Goal: Task Accomplishment & Management: Manage account settings

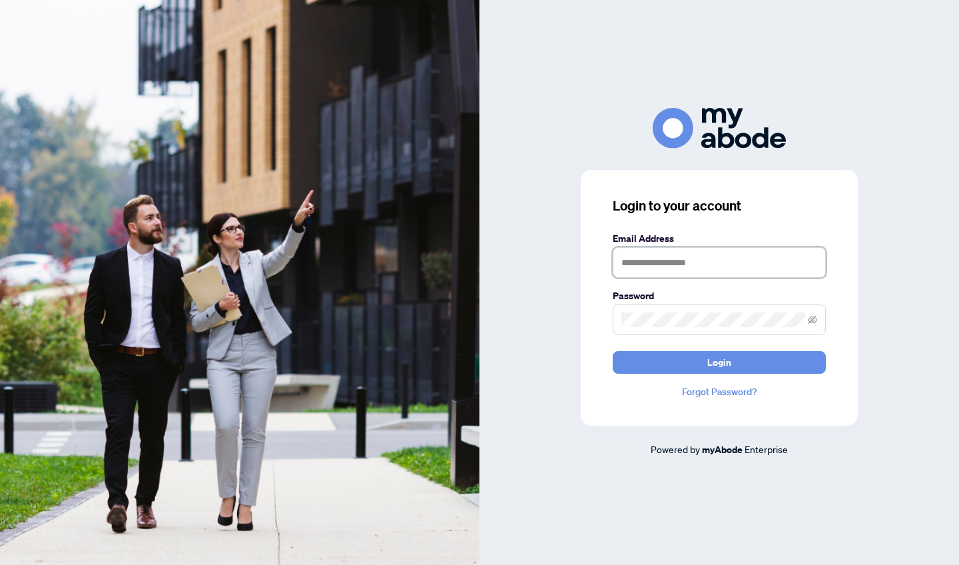
type input "**********"
click at [719, 362] on button "Login" at bounding box center [719, 362] width 213 height 23
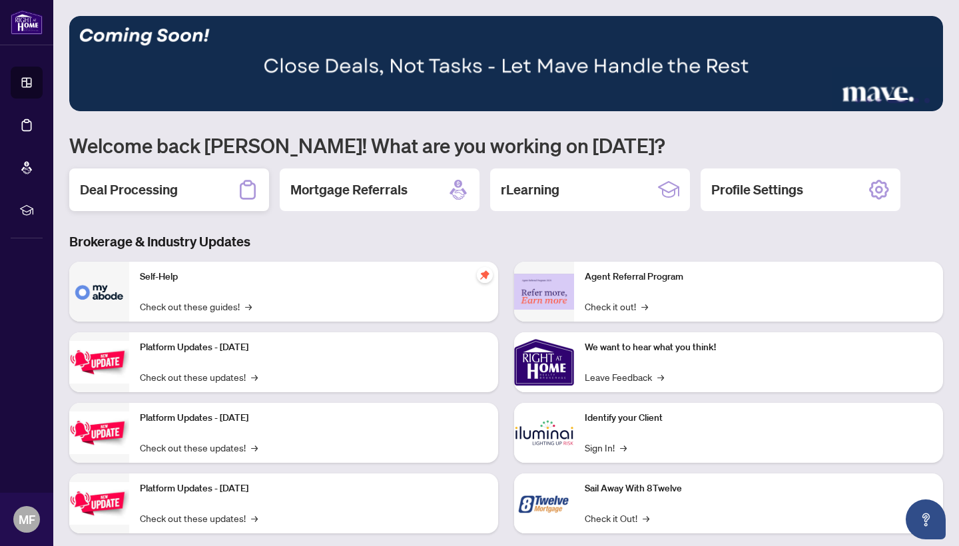
click at [151, 191] on h2 "Deal Processing" at bounding box center [129, 190] width 98 height 19
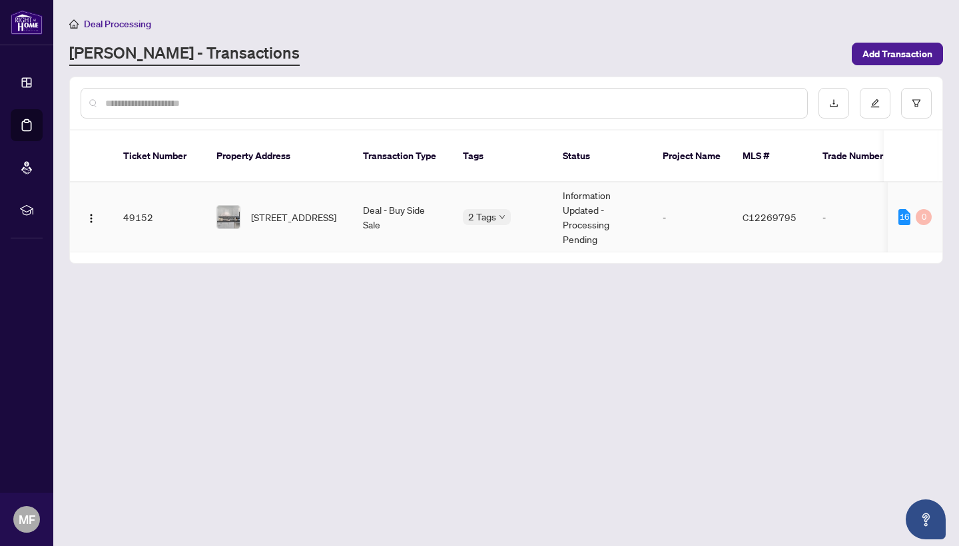
click at [142, 206] on td "49152" at bounding box center [159, 218] width 93 height 70
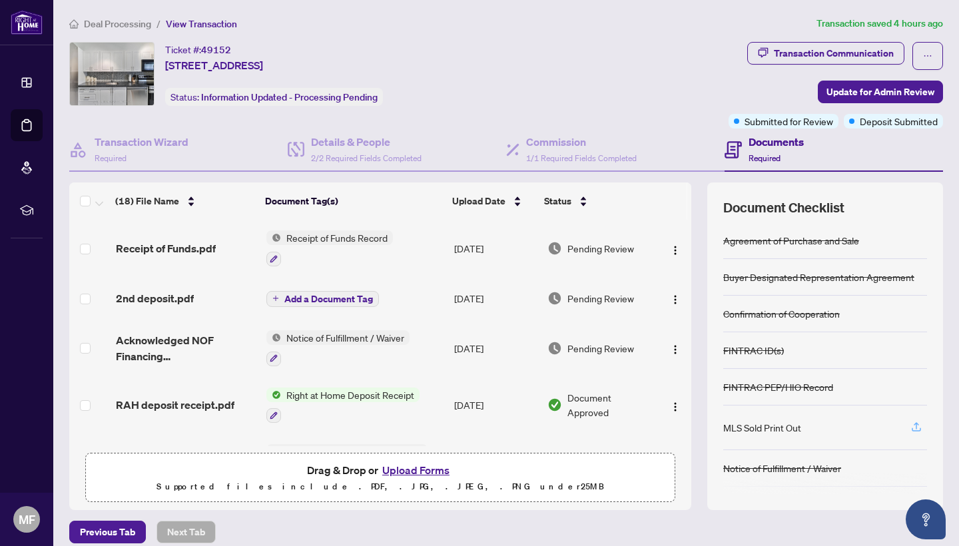
click at [915, 427] on icon "button" at bounding box center [917, 427] width 12 height 12
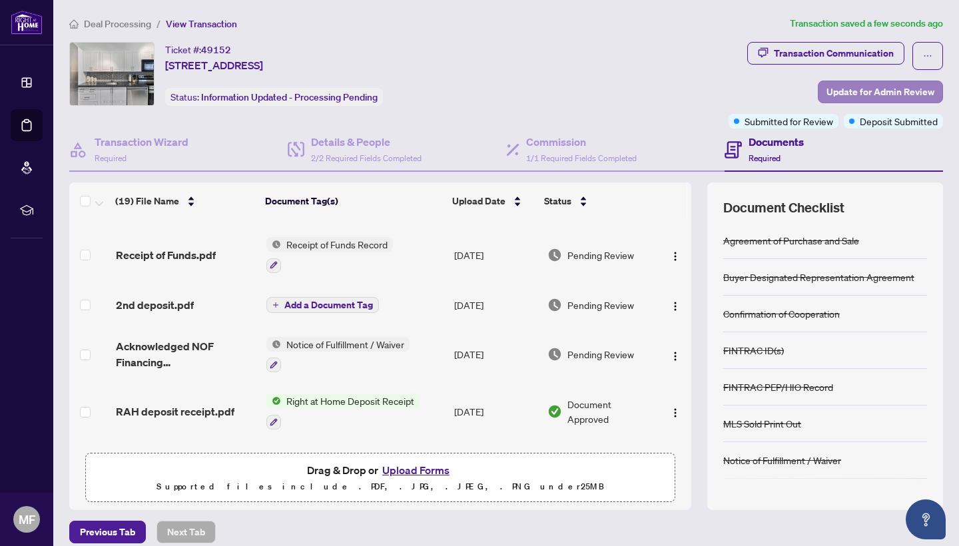
scroll to position [0, 1]
click at [870, 94] on span "Update for Admin Review" at bounding box center [881, 91] width 108 height 21
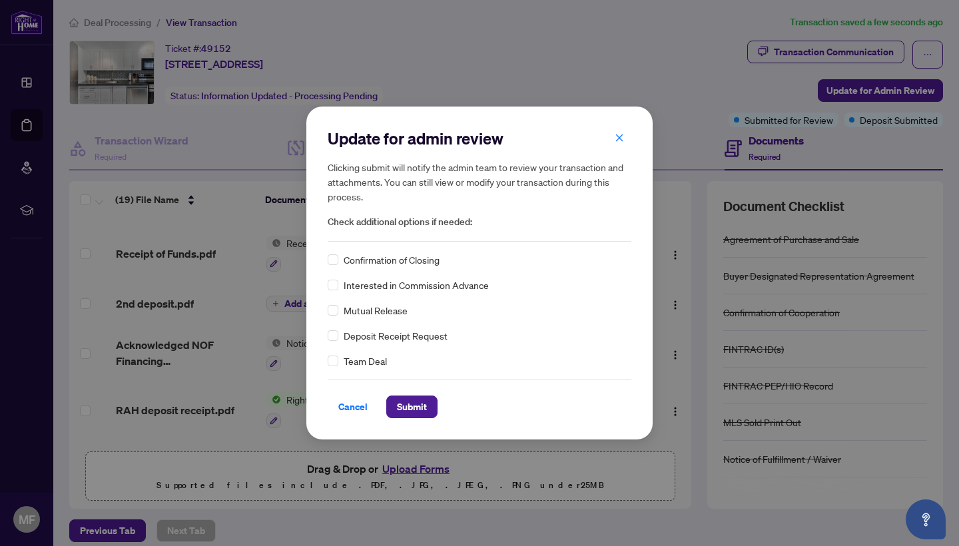
scroll to position [0, 0]
click at [420, 406] on span "Submit" at bounding box center [412, 406] width 30 height 21
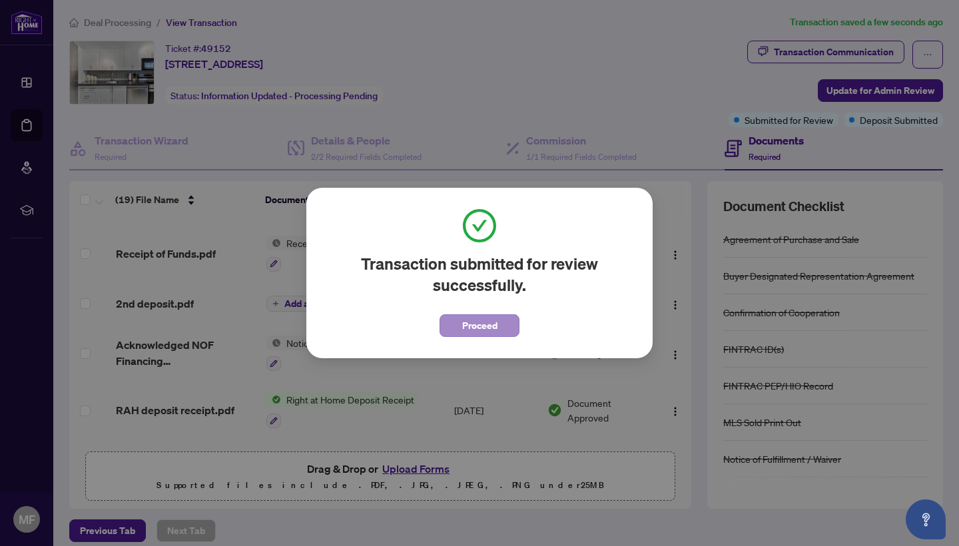
click at [477, 330] on span "Proceed" at bounding box center [479, 325] width 35 height 21
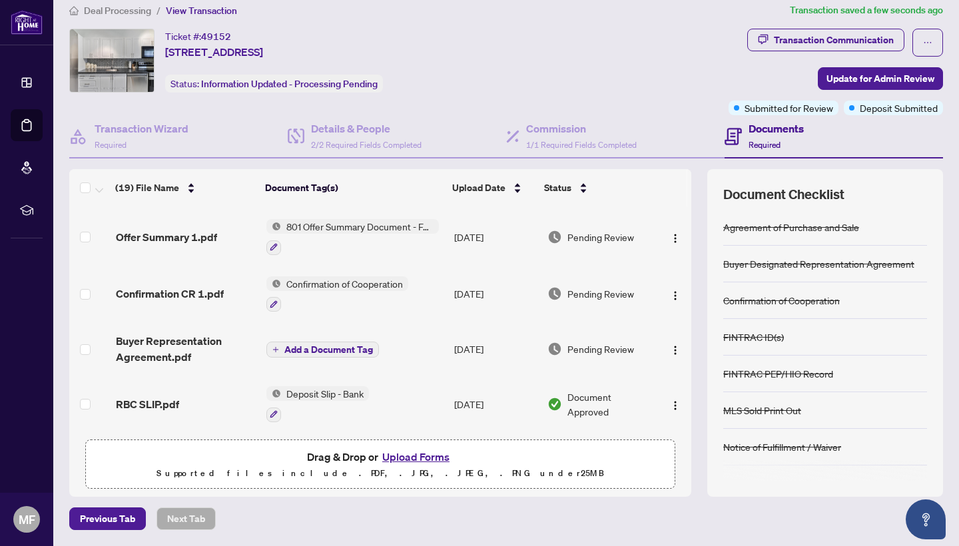
scroll to position [13, 0]
click at [418, 460] on button "Upload Forms" at bounding box center [415, 457] width 75 height 17
click at [429, 456] on button "Upload Forms" at bounding box center [415, 457] width 75 height 17
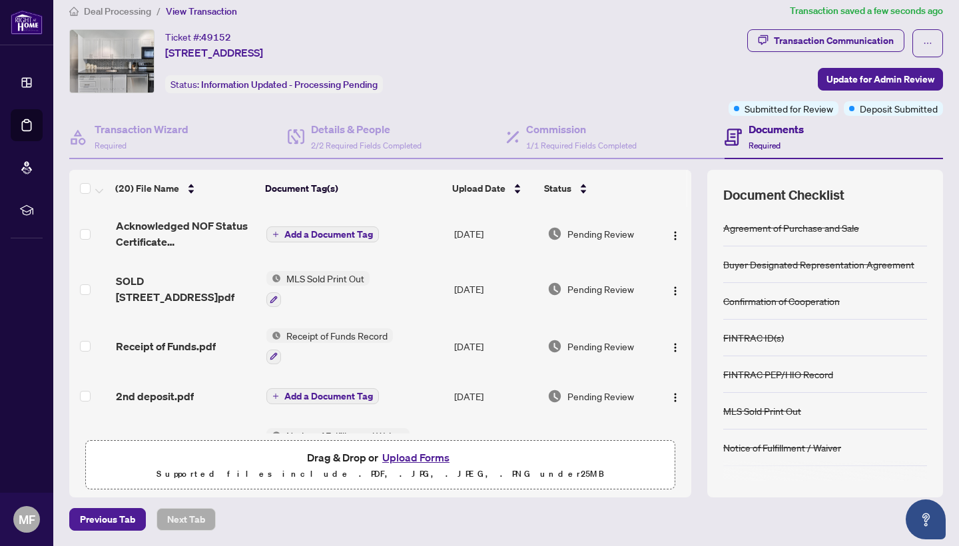
scroll to position [0, 0]
click at [330, 235] on span "Add a Document Tag" at bounding box center [328, 234] width 89 height 9
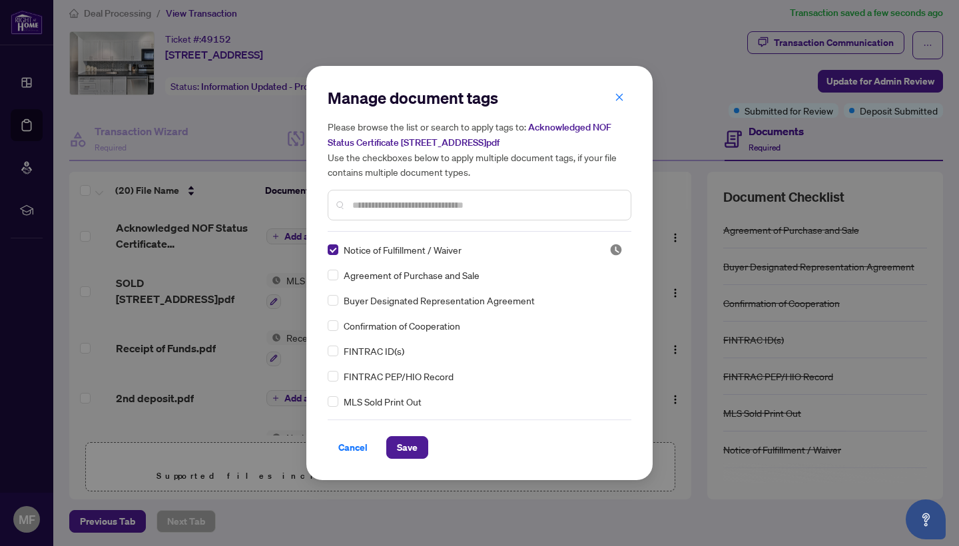
scroll to position [2, 0]
click at [409, 447] on span "Save" at bounding box center [407, 447] width 21 height 21
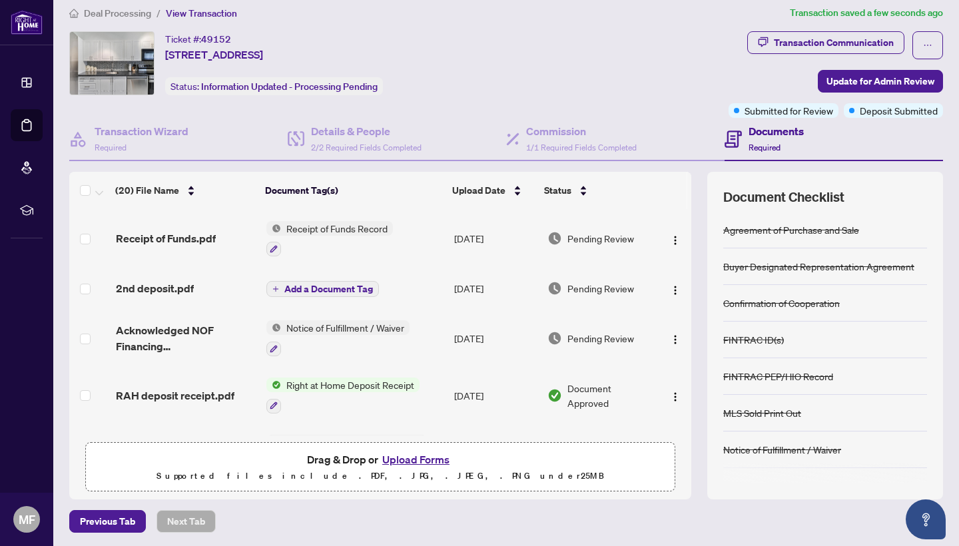
scroll to position [129, 0]
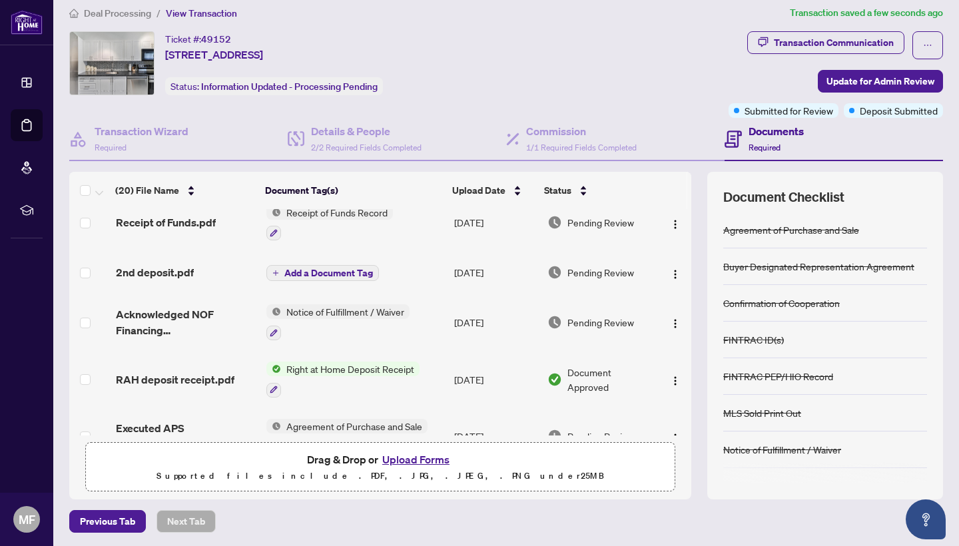
click at [345, 276] on span "Add a Document Tag" at bounding box center [328, 272] width 89 height 9
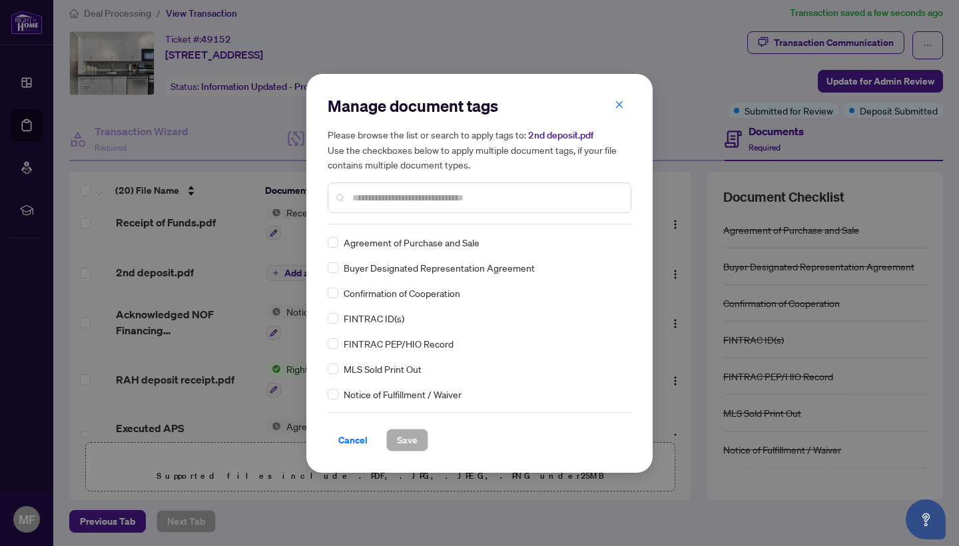
scroll to position [0, 0]
click at [356, 442] on span "Cancel" at bounding box center [352, 440] width 29 height 21
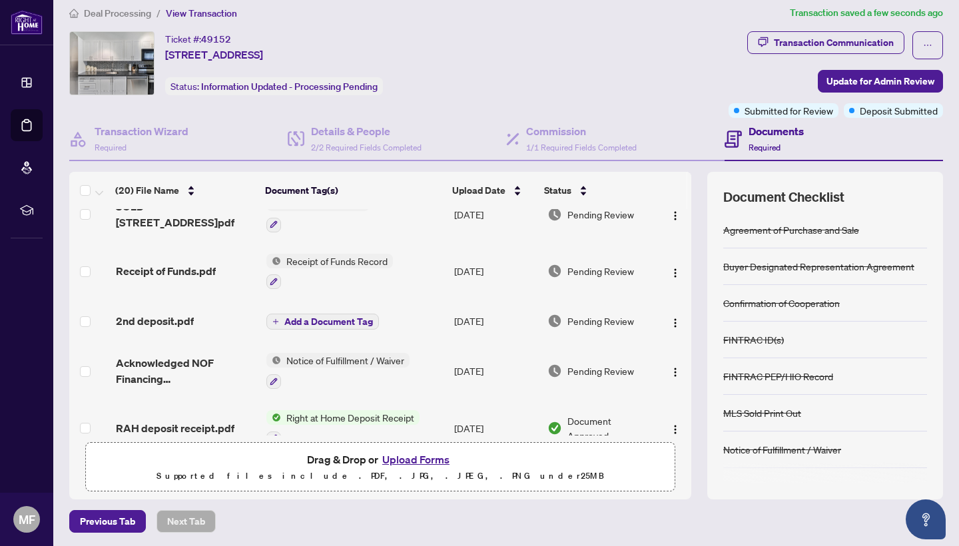
scroll to position [80, 0]
click at [323, 322] on span "Add a Document Tag" at bounding box center [328, 322] width 89 height 9
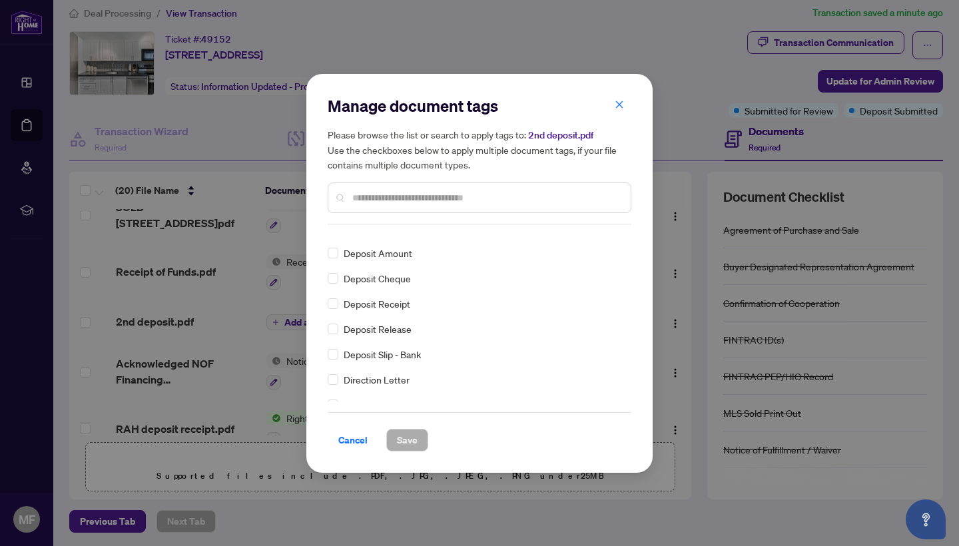
scroll to position [0, 0]
click at [418, 441] on button "Save" at bounding box center [407, 440] width 42 height 23
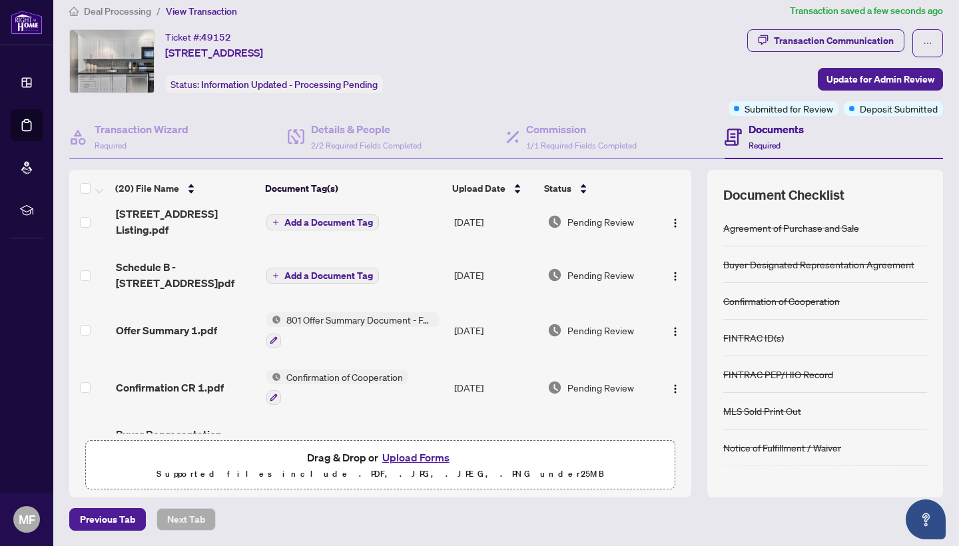
scroll to position [807, 0]
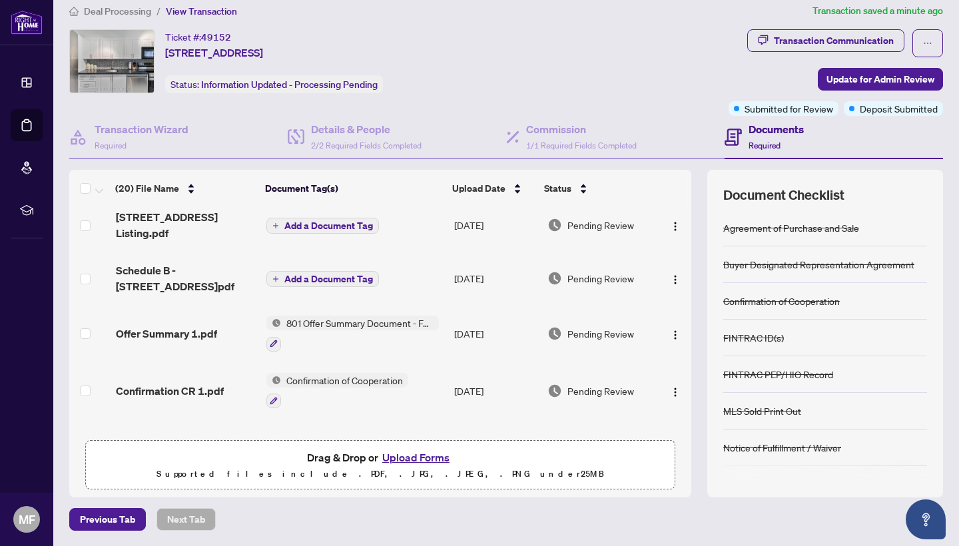
click at [776, 129] on h4 "Documents" at bounding box center [776, 129] width 55 height 16
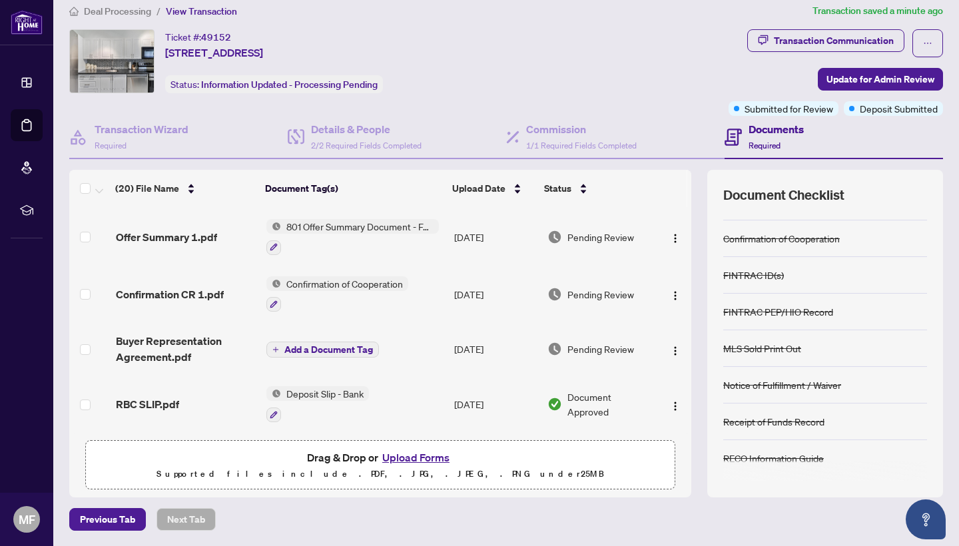
scroll to position [0, 0]
click at [121, 522] on span "Previous Tab" at bounding box center [107, 519] width 55 height 21
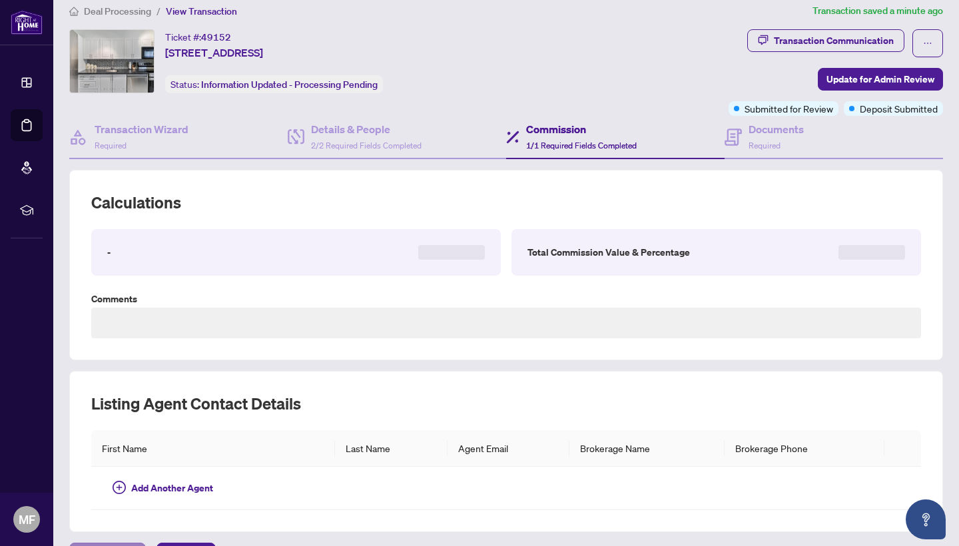
scroll to position [4, 0]
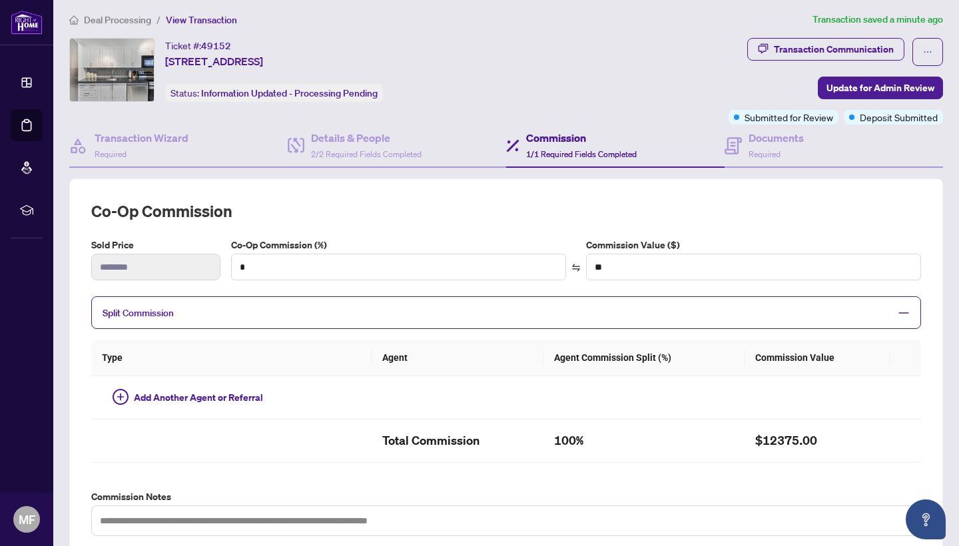
type input "***"
type input "*******"
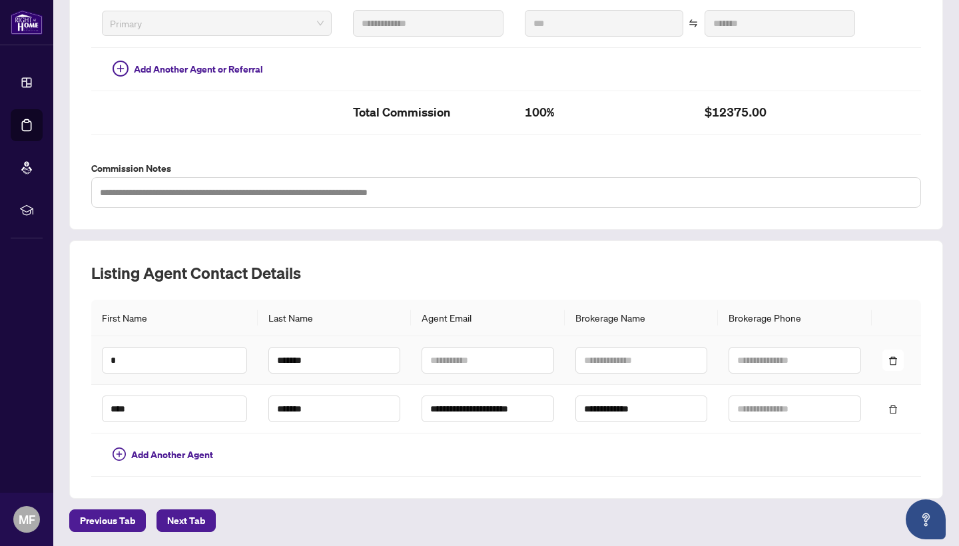
scroll to position [380, 0]
click at [190, 522] on span "Next Tab" at bounding box center [186, 521] width 38 height 21
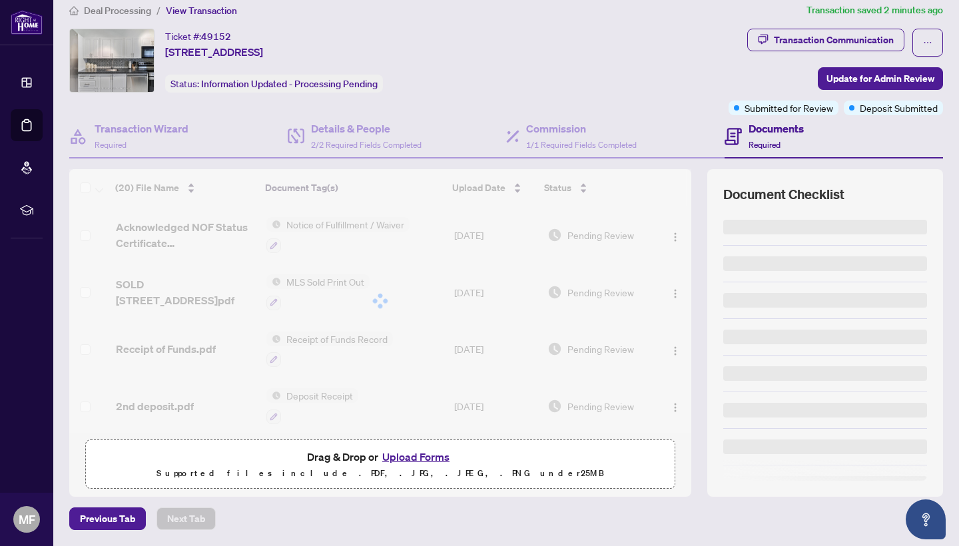
scroll to position [13, 0]
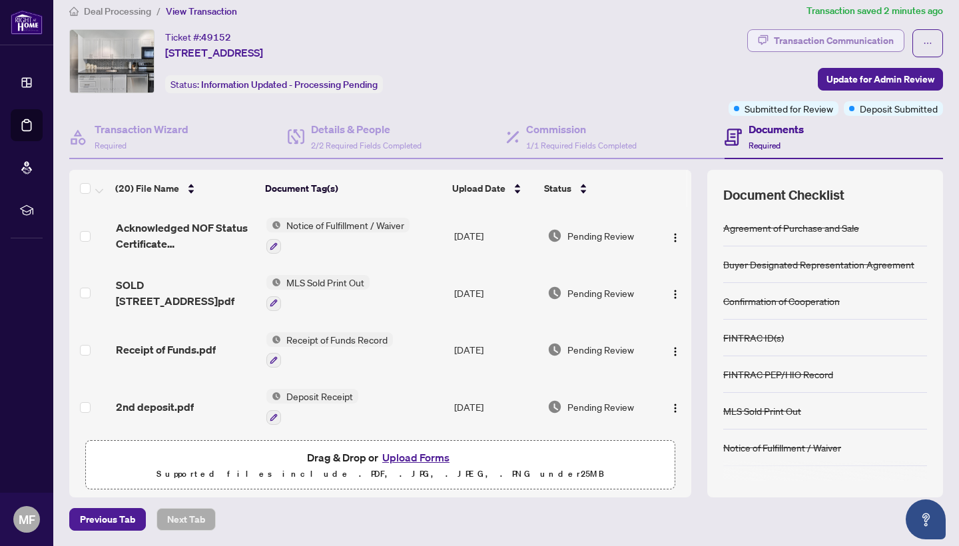
click at [829, 40] on div "Transaction Communication" at bounding box center [834, 40] width 120 height 21
type textarea "**********"
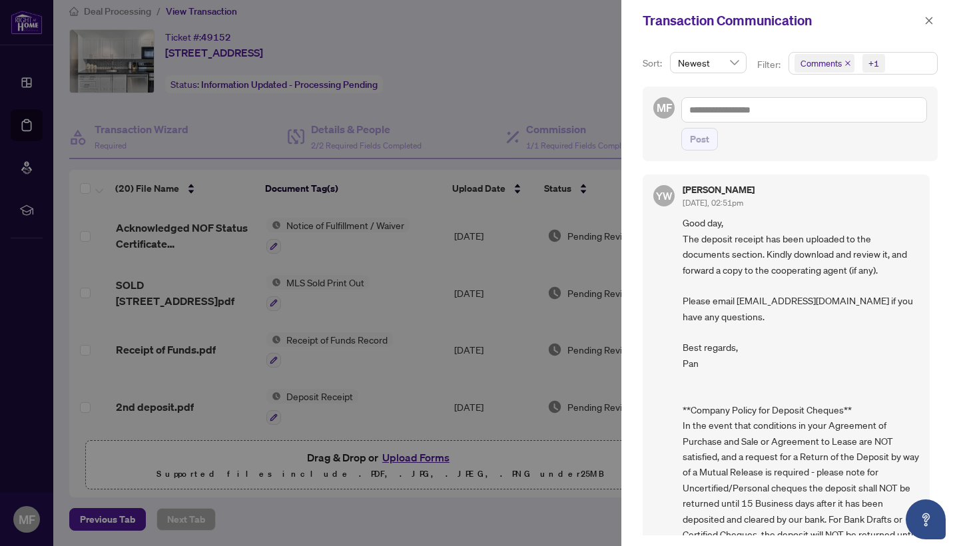
scroll to position [0, 0]
click at [934, 21] on button "button" at bounding box center [929, 21] width 17 height 16
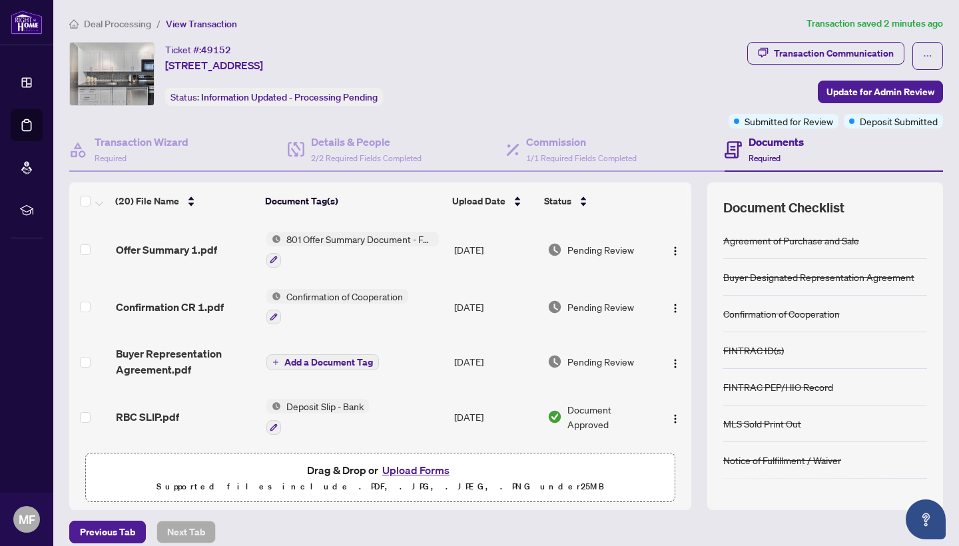
scroll to position [912, 0]
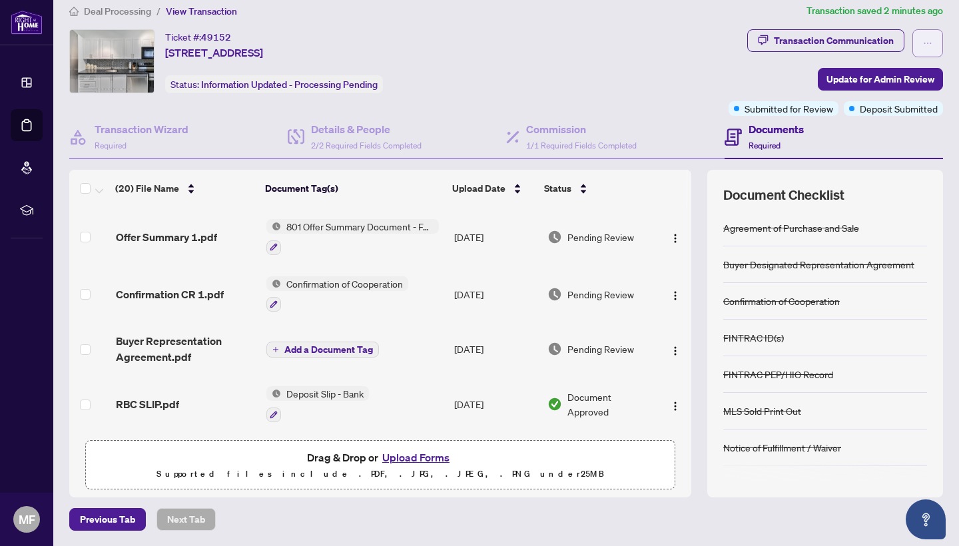
click at [927, 43] on icon "ellipsis" at bounding box center [927, 43] width 9 height 9
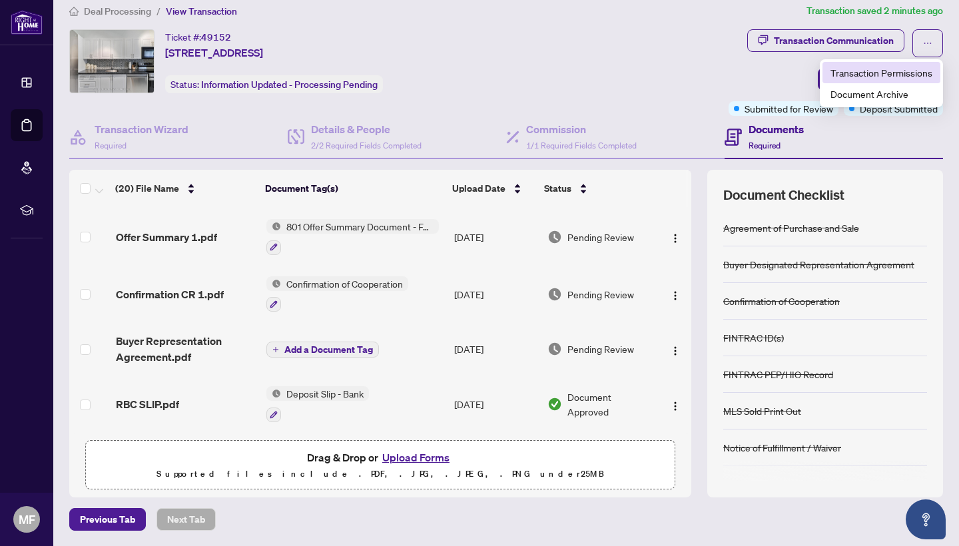
click at [879, 74] on span "Transaction Permissions" at bounding box center [882, 72] width 102 height 15
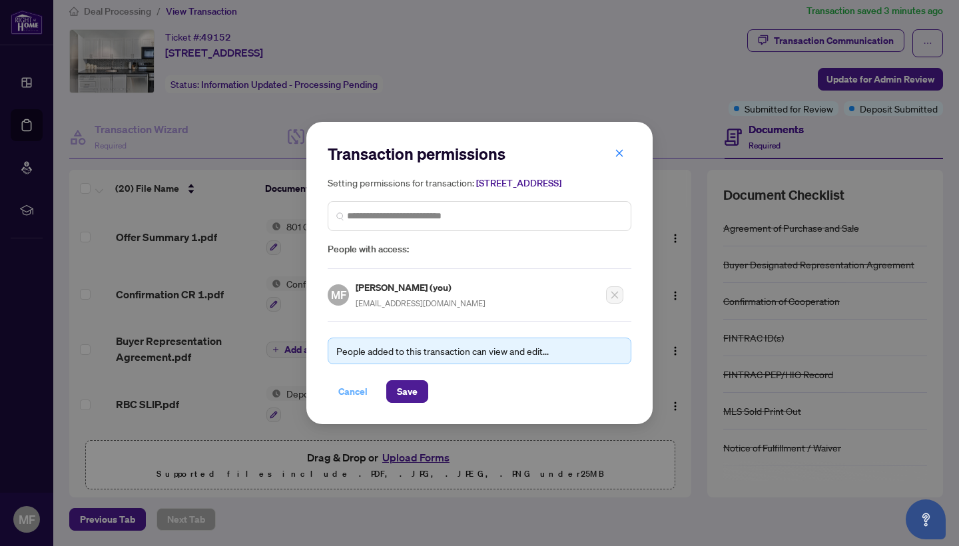
click at [352, 400] on span "Cancel" at bounding box center [352, 391] width 29 height 21
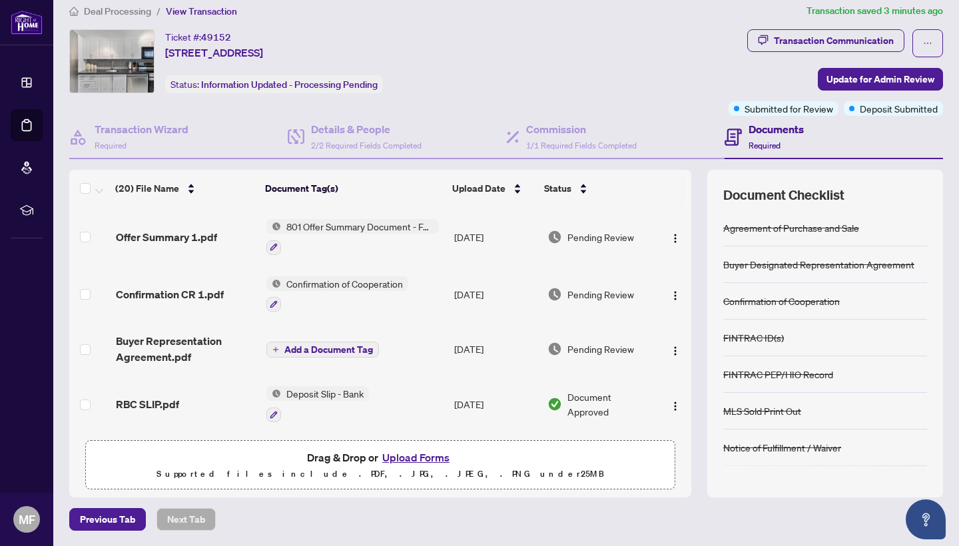
scroll to position [0, 0]
click at [416, 459] on button "Upload Forms" at bounding box center [415, 457] width 75 height 17
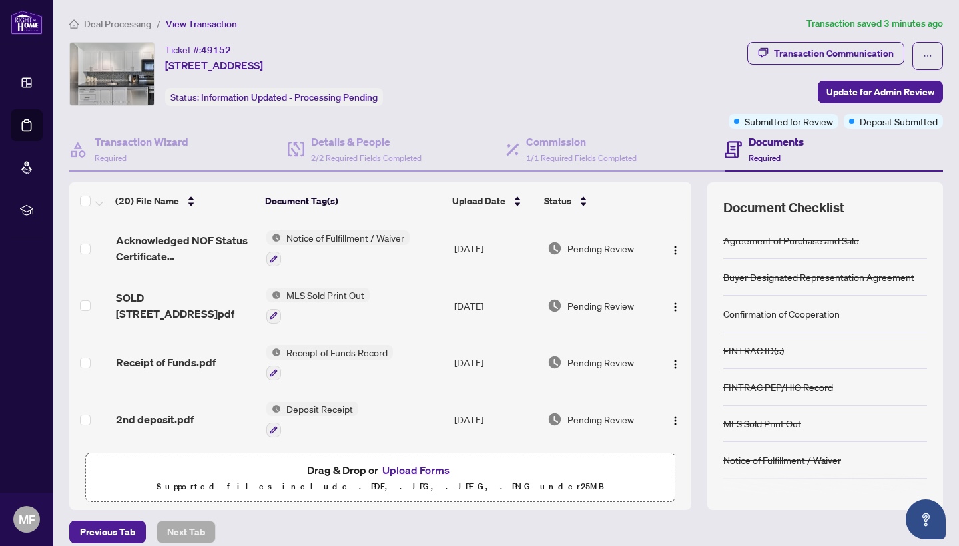
click at [755, 143] on h4 "Documents" at bounding box center [776, 142] width 55 height 16
click at [922, 520] on icon "Open asap" at bounding box center [926, 520] width 17 height 17
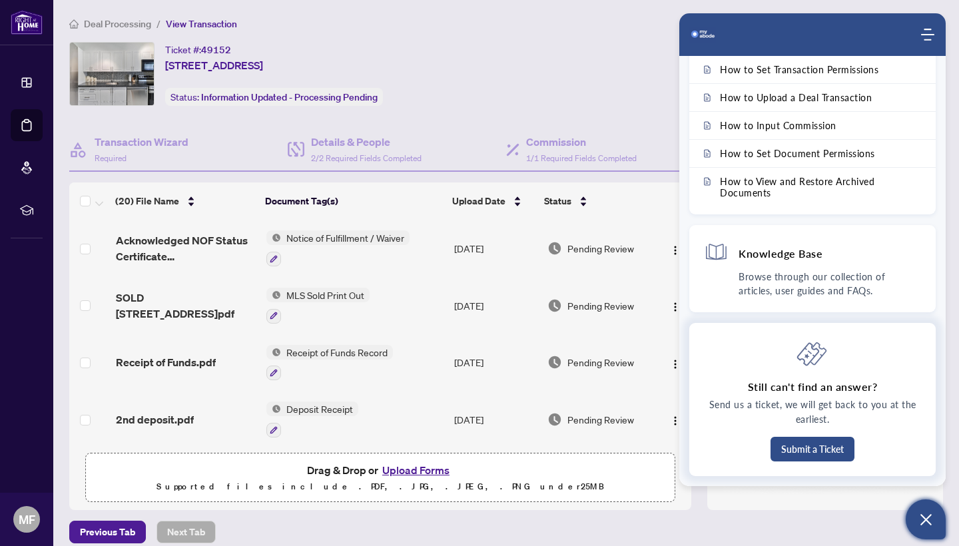
scroll to position [33, 0]
click at [927, 520] on icon "Open asap" at bounding box center [926, 519] width 11 height 11
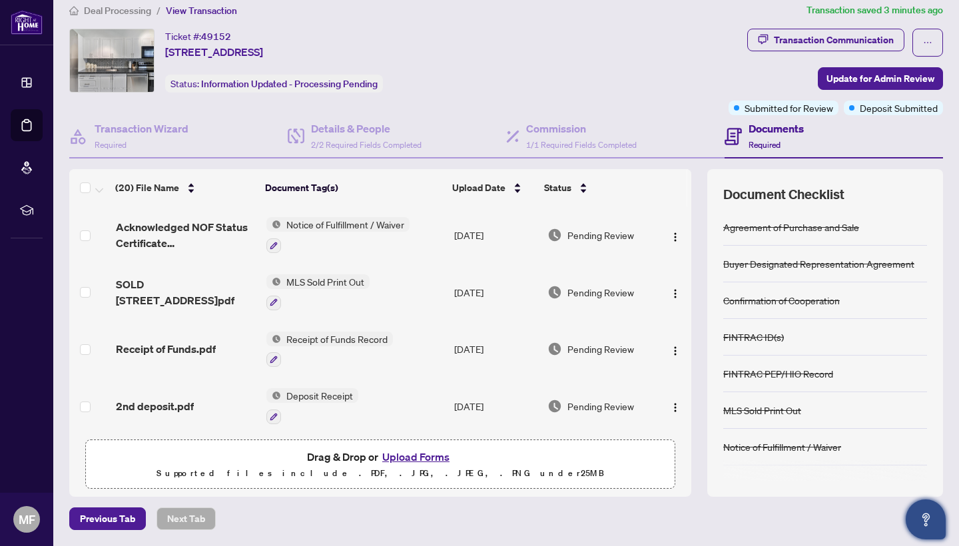
scroll to position [13, 0]
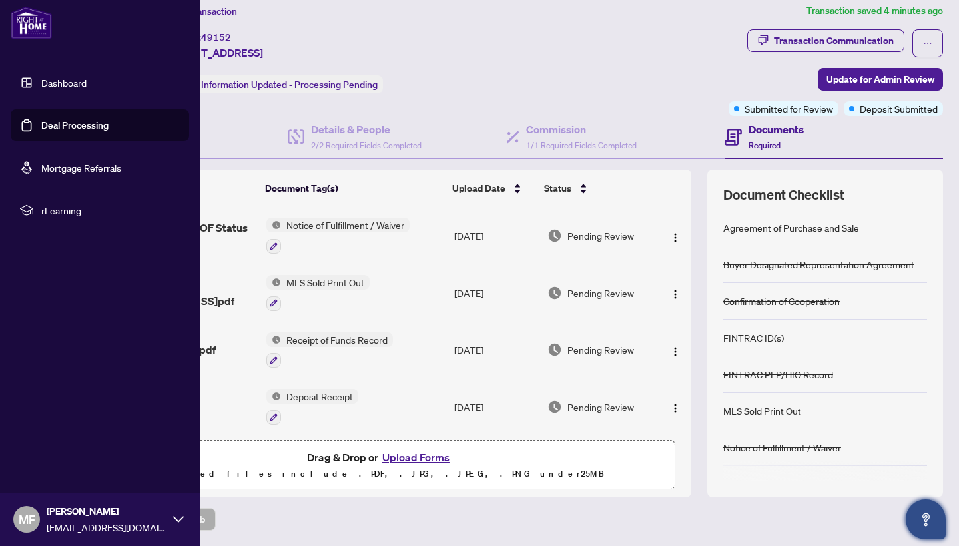
click at [29, 518] on span "MF" at bounding box center [27, 519] width 17 height 19
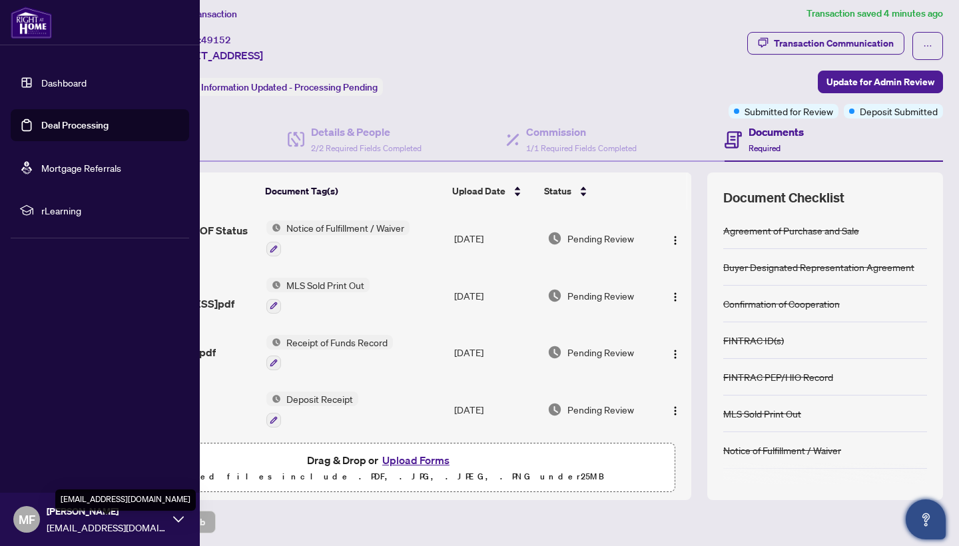
scroll to position [0, 0]
click at [29, 517] on span "MF" at bounding box center [27, 519] width 17 height 19
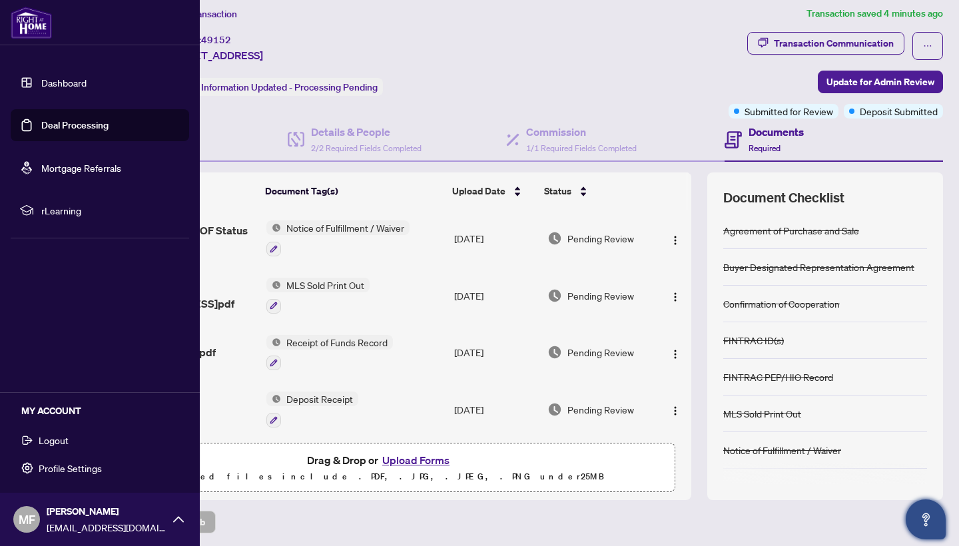
click at [51, 445] on span "Logout" at bounding box center [54, 440] width 30 height 21
